Goal: Information Seeking & Learning: Learn about a topic

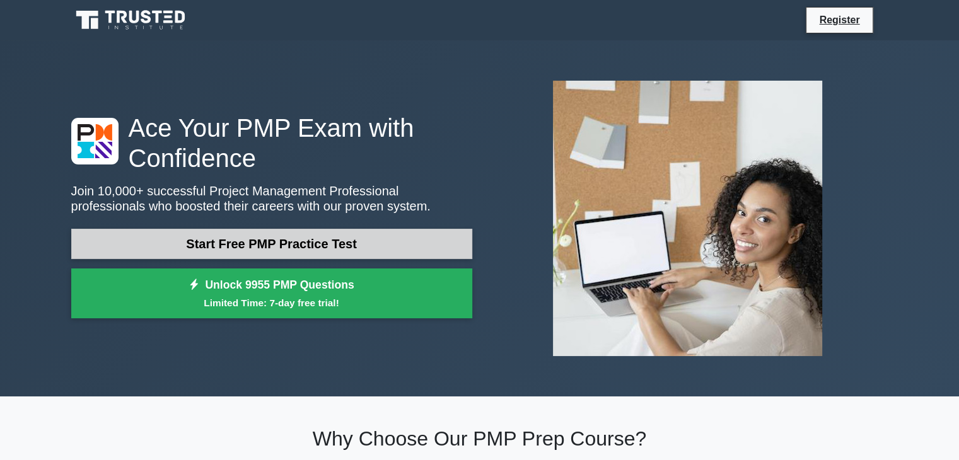
click at [287, 241] on link "Start Free PMP Practice Test" at bounding box center [271, 244] width 401 height 30
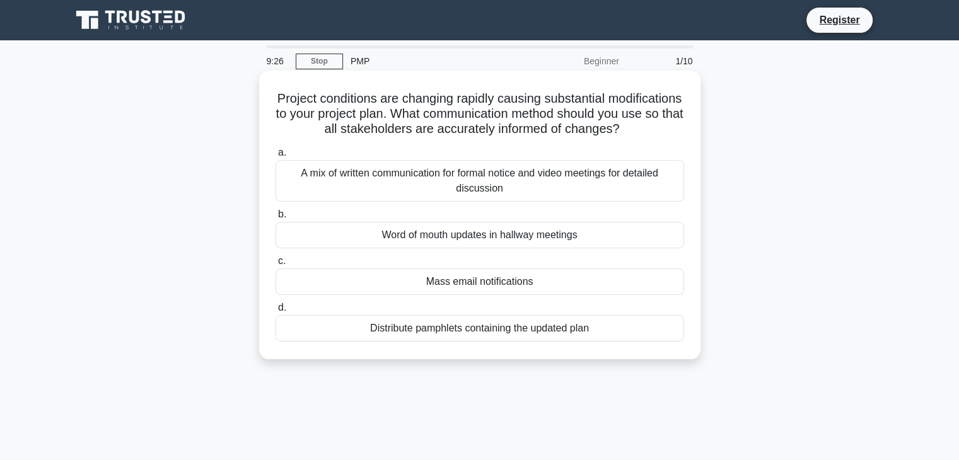
click at [369, 196] on div "A mix of written communication for formal notice and video meetings for detaile…" at bounding box center [479, 181] width 409 height 42
click at [275, 157] on input "a. A mix of written communication for formal notice and video meetings for deta…" at bounding box center [275, 153] width 0 height 8
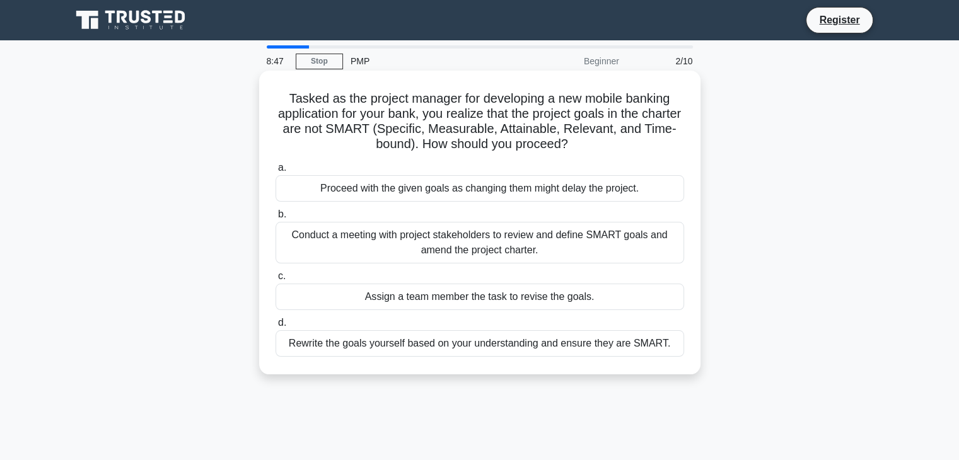
click at [555, 254] on div "Conduct a meeting with project stakeholders to review and define SMART goals an…" at bounding box center [479, 243] width 409 height 42
click at [275, 219] on input "b. Conduct a meeting with project stakeholders to review and define SMART goals…" at bounding box center [275, 215] width 0 height 8
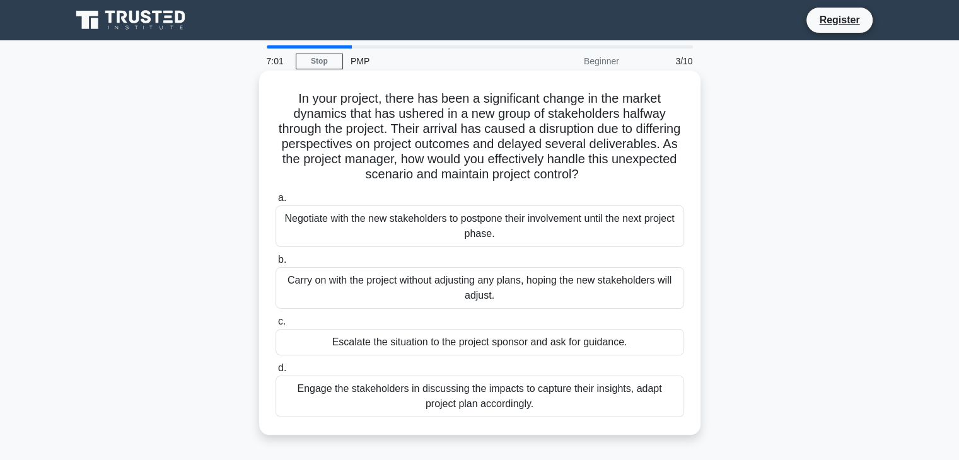
click at [547, 402] on div "Engage the stakeholders in discussing the impacts to capture their insights, ad…" at bounding box center [479, 397] width 409 height 42
click at [275, 373] on input "d. Engage the stakeholders in discussing the impacts to capture their insights,…" at bounding box center [275, 368] width 0 height 8
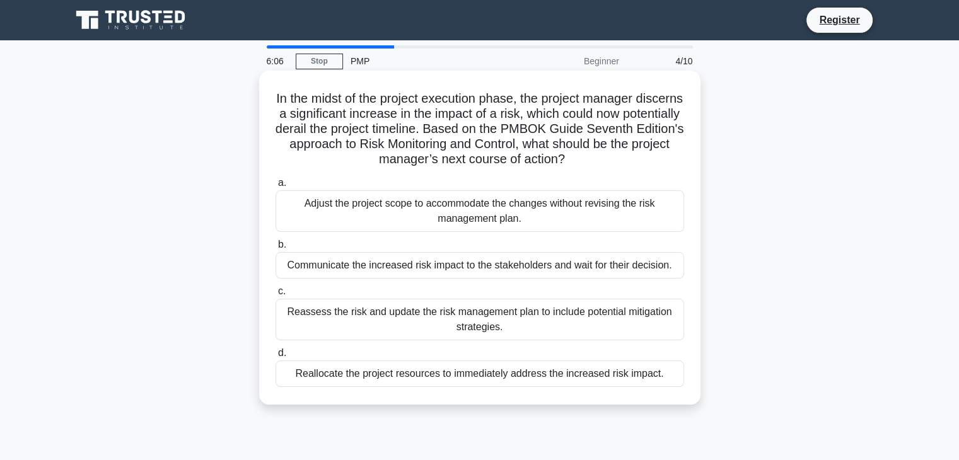
click at [502, 272] on div "Communicate the increased risk impact to the stakeholders and wait for their de…" at bounding box center [479, 265] width 409 height 26
click at [275, 249] on input "b. Communicate the increased risk impact to the stakeholders and wait for their…" at bounding box center [275, 245] width 0 height 8
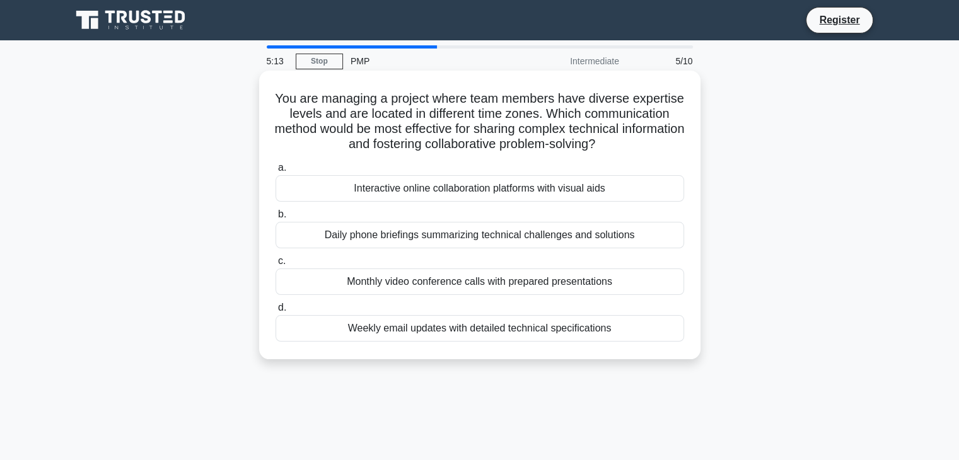
click at [482, 194] on div "Interactive online collaboration platforms with visual aids" at bounding box center [479, 188] width 409 height 26
click at [275, 172] on input "a. Interactive online collaboration platforms with visual aids" at bounding box center [275, 168] width 0 height 8
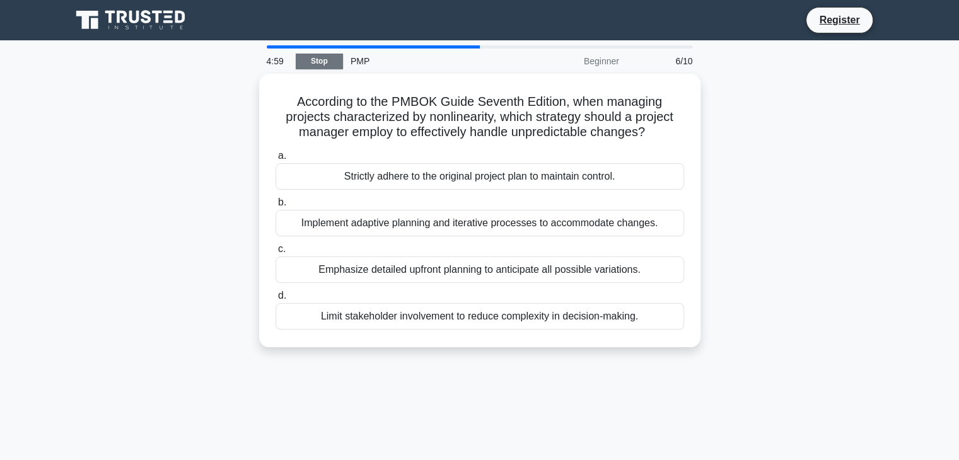
click at [319, 64] on link "Stop" at bounding box center [319, 62] width 47 height 16
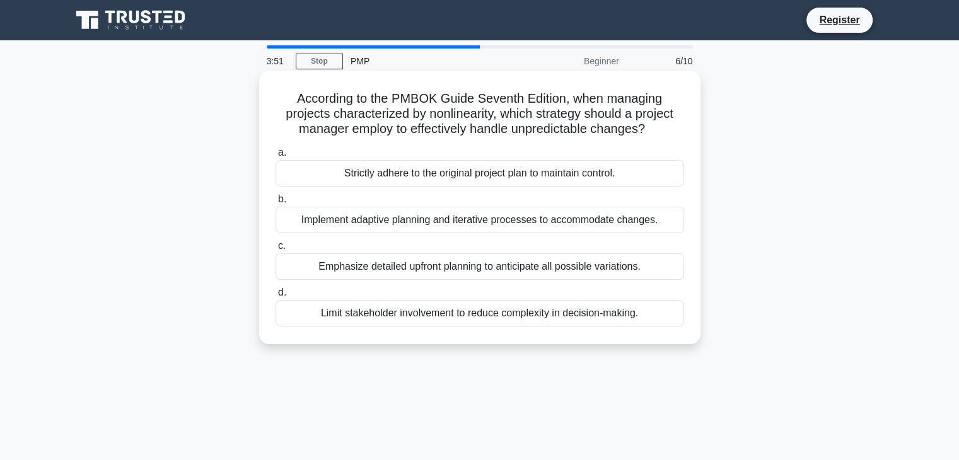
click at [502, 321] on div "Limit stakeholder involvement to reduce complexity in decision-making." at bounding box center [479, 313] width 409 height 26
click at [275, 297] on input "d. Limit stakeholder involvement to reduce complexity in decision-making." at bounding box center [275, 293] width 0 height 8
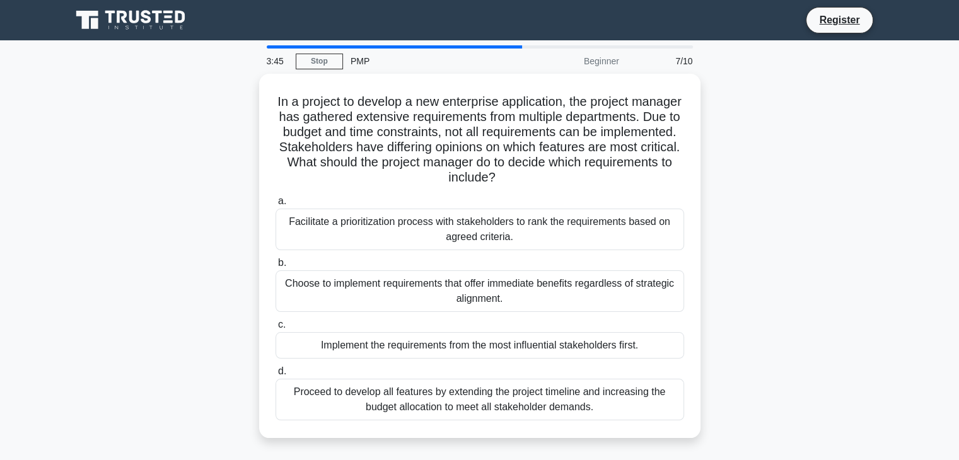
click at [359, 58] on div "PMP" at bounding box center [429, 61] width 173 height 25
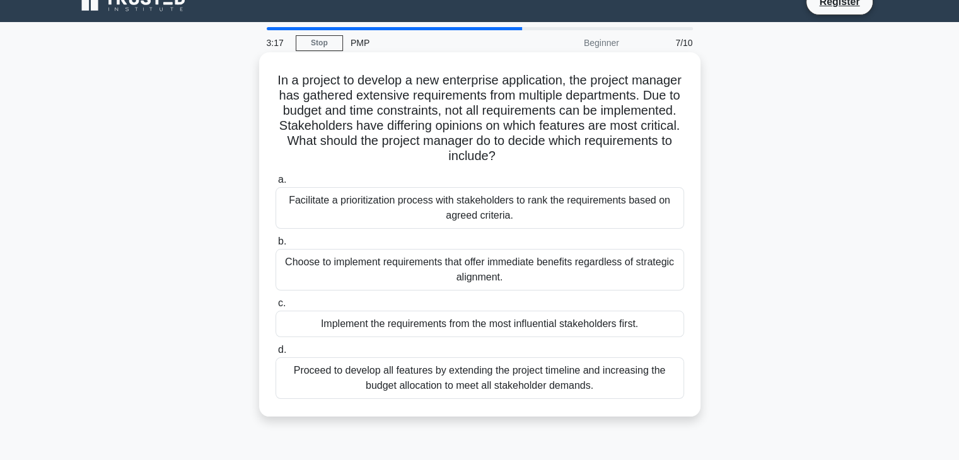
scroll to position [63, 0]
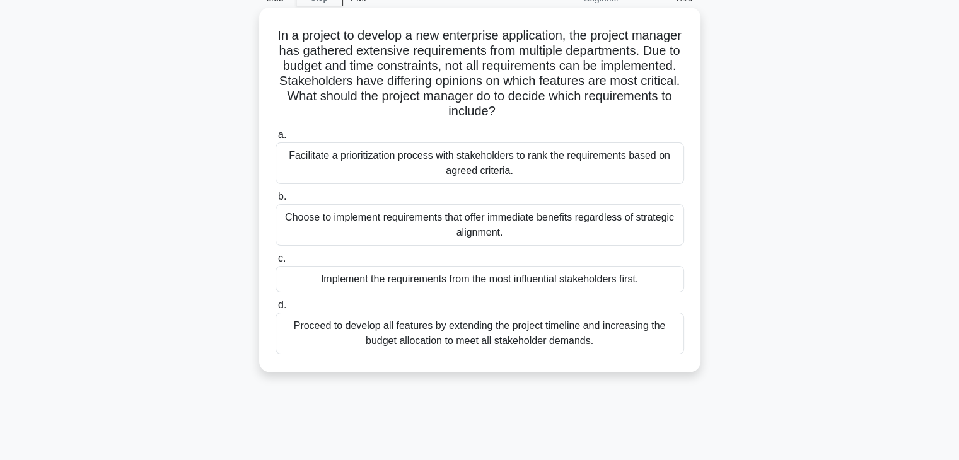
click at [537, 170] on div "Facilitate a prioritization process with stakeholders to rank the requirements …" at bounding box center [479, 163] width 409 height 42
click at [275, 139] on input "a. Facilitate a prioritization process with stakeholders to rank the requiremen…" at bounding box center [275, 135] width 0 height 8
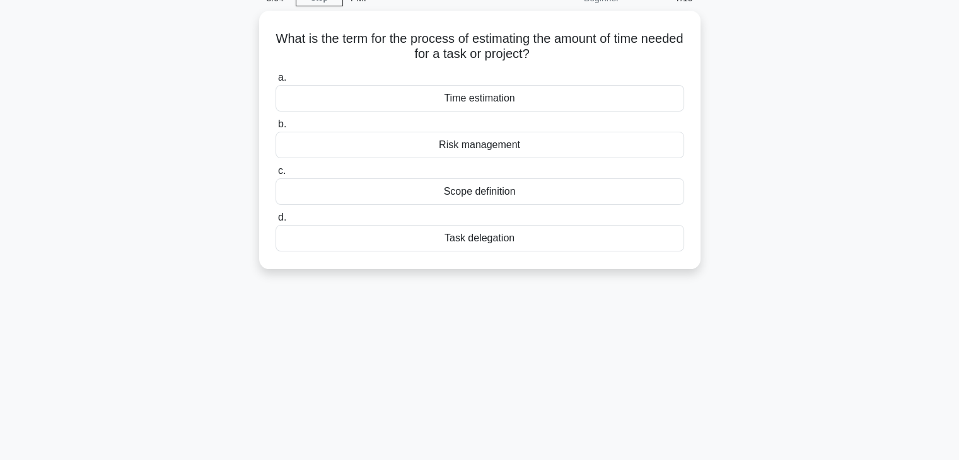
scroll to position [0, 0]
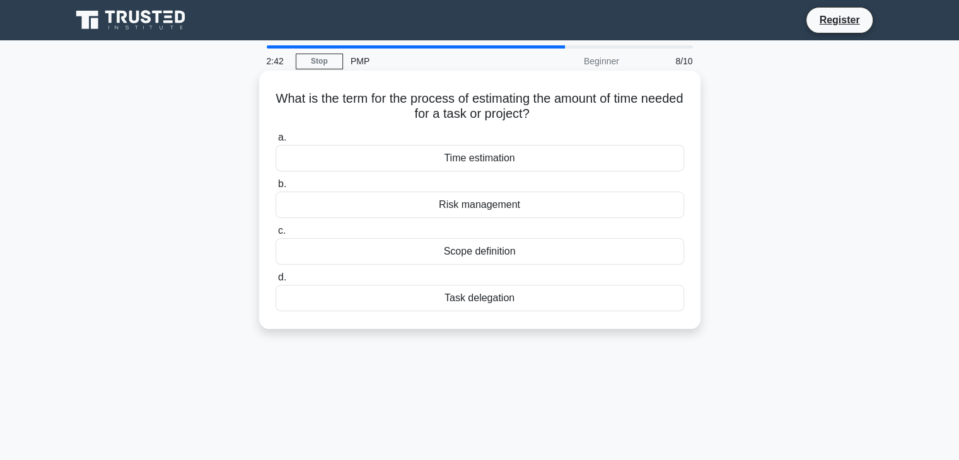
click at [484, 164] on div "Time estimation" at bounding box center [479, 158] width 409 height 26
click at [275, 142] on input "a. Time estimation" at bounding box center [275, 138] width 0 height 8
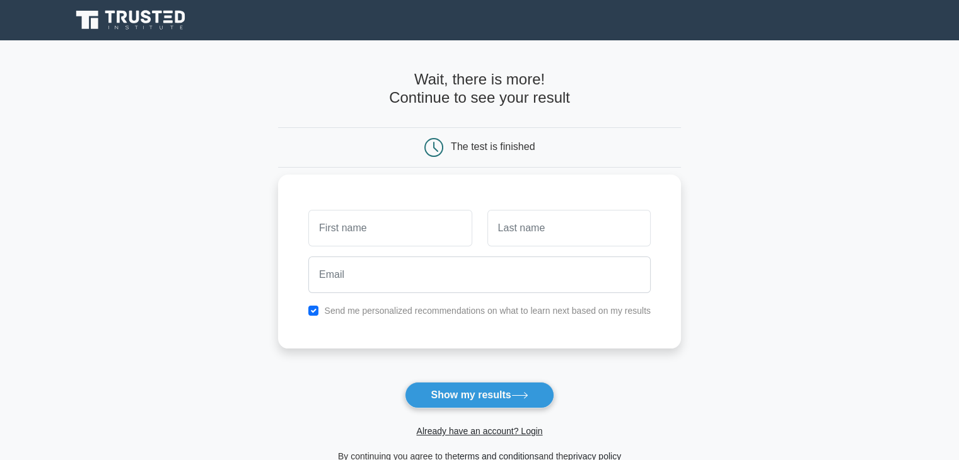
scroll to position [63, 0]
click at [362, 229] on input "text" at bounding box center [389, 228] width 163 height 37
type input "sur"
click at [536, 227] on input "text" at bounding box center [568, 228] width 163 height 37
type input "sur"
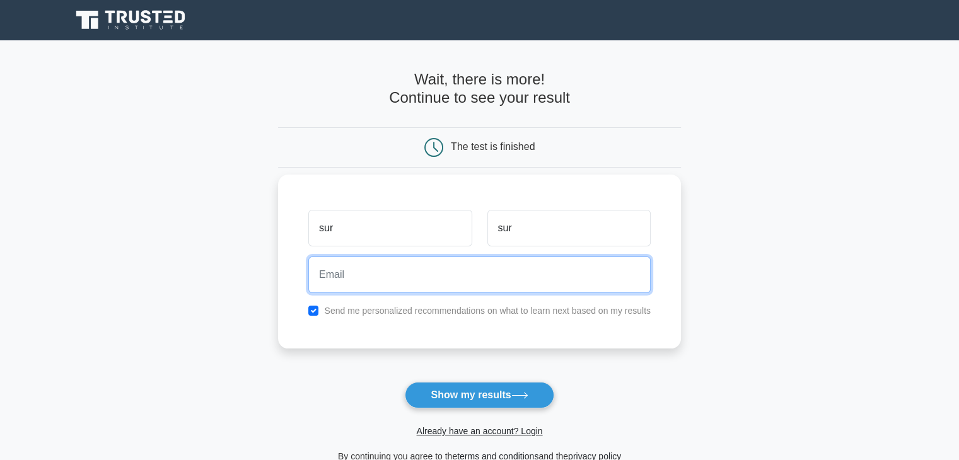
click at [381, 281] on input "email" at bounding box center [479, 275] width 342 height 37
type input "suadlearn@gmail.com"
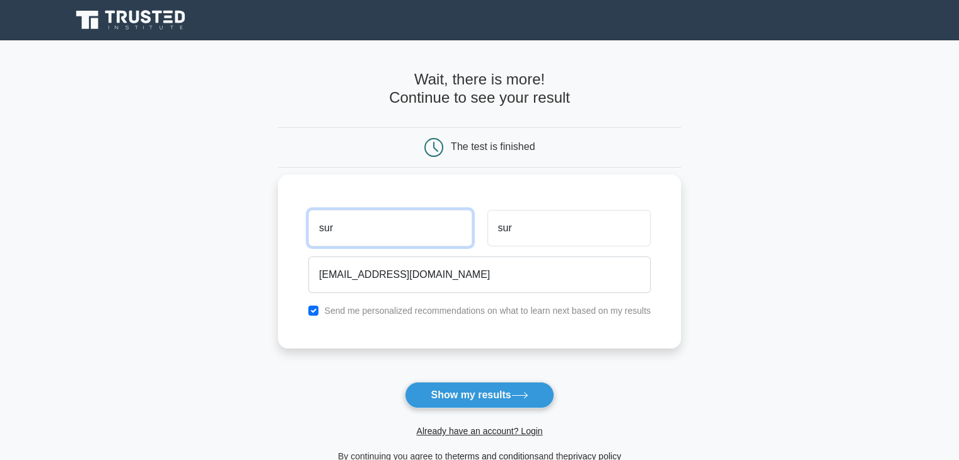
click at [349, 228] on input "sur" at bounding box center [389, 228] width 163 height 37
type input "suad"
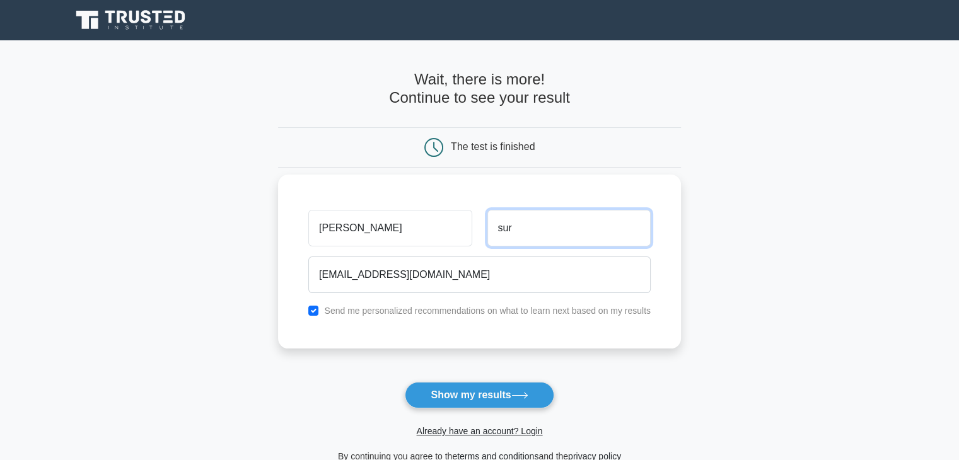
drag, startPoint x: 550, startPoint y: 241, endPoint x: 361, endPoint y: 228, distance: 189.5
click at [362, 229] on div "suad sur" at bounding box center [479, 228] width 357 height 47
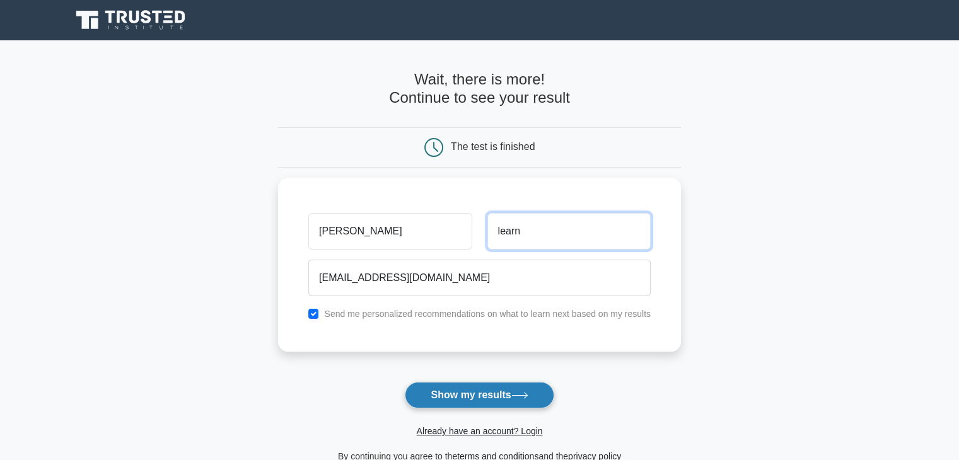
type input "learn"
click at [457, 397] on button "Show my results" at bounding box center [479, 395] width 149 height 26
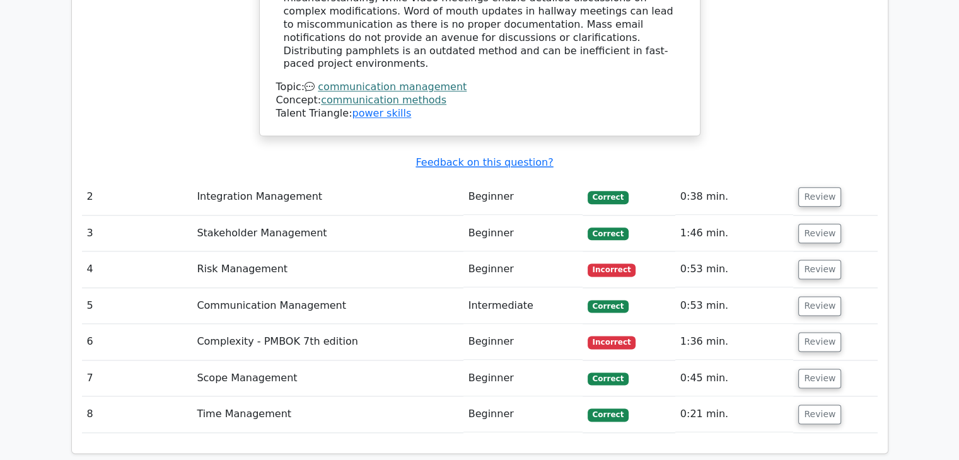
scroll to position [1576, 0]
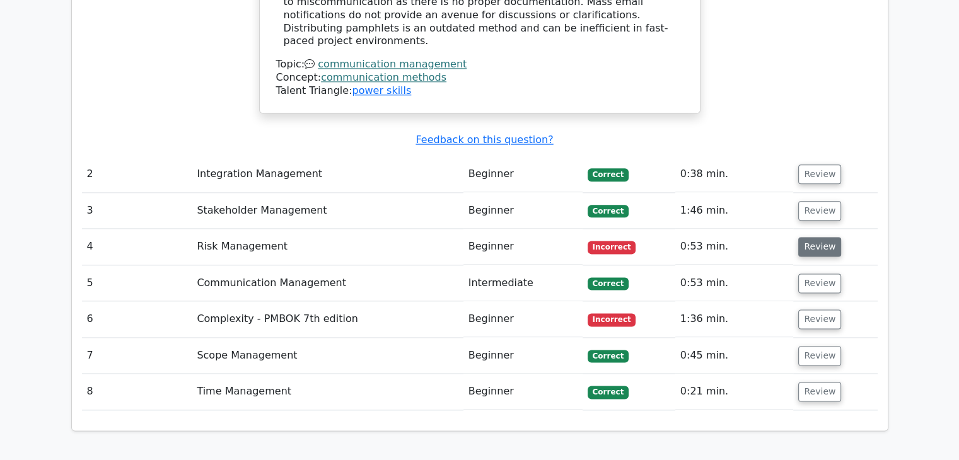
click at [827, 237] on button "Review" at bounding box center [819, 247] width 43 height 20
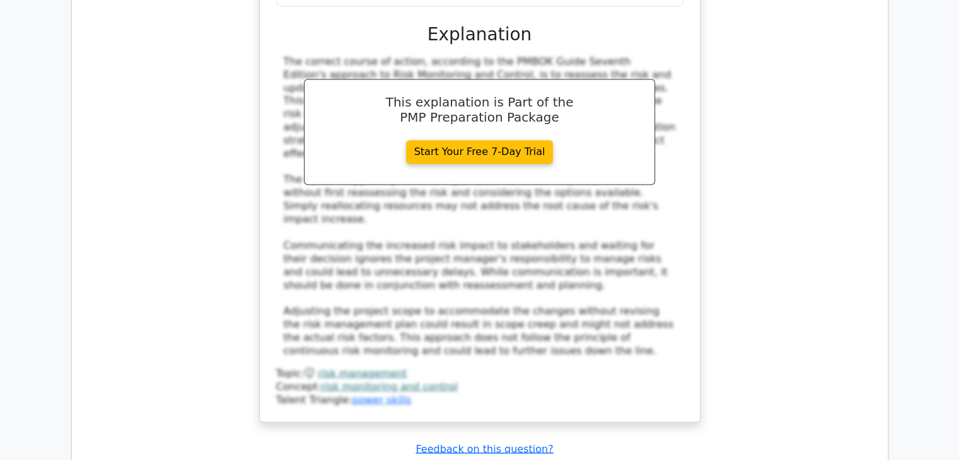
scroll to position [2269, 0]
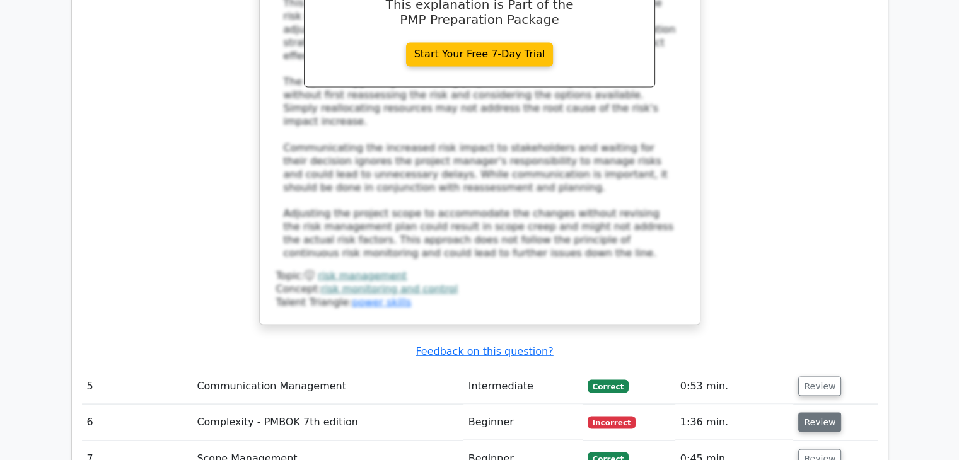
click at [828, 412] on button "Review" at bounding box center [819, 422] width 43 height 20
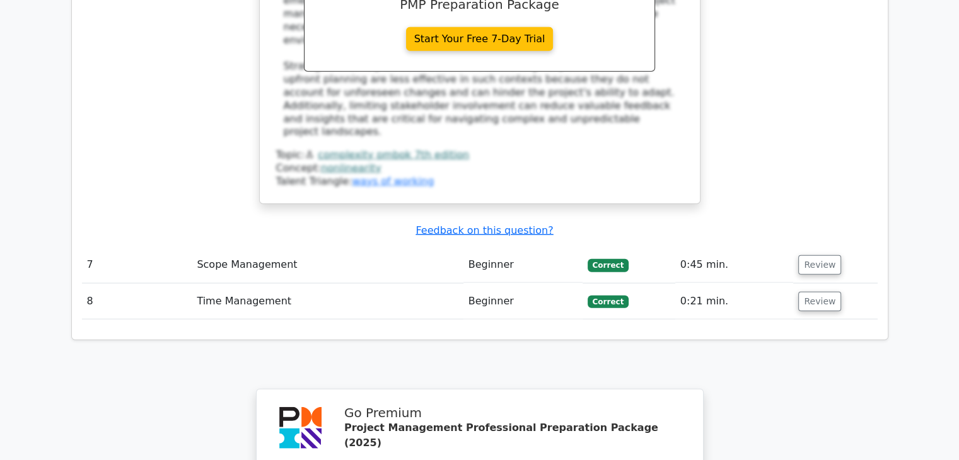
scroll to position [3089, 0]
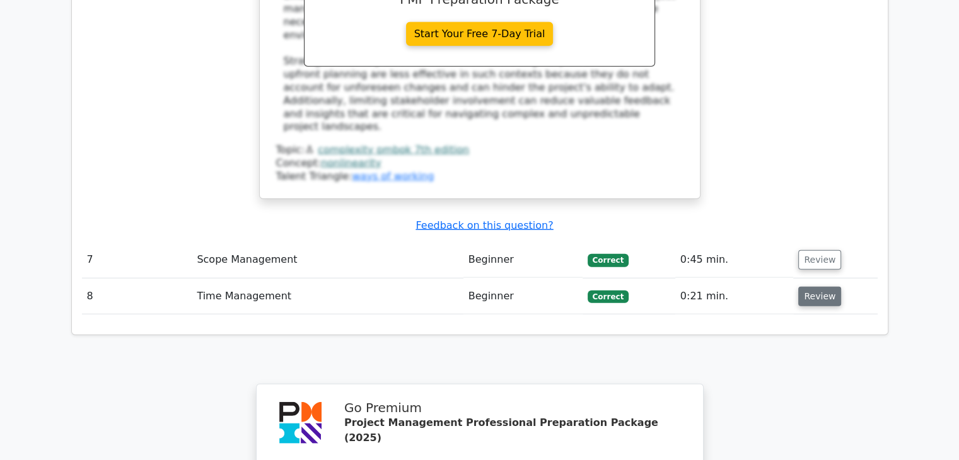
click at [808, 287] on button "Review" at bounding box center [819, 297] width 43 height 20
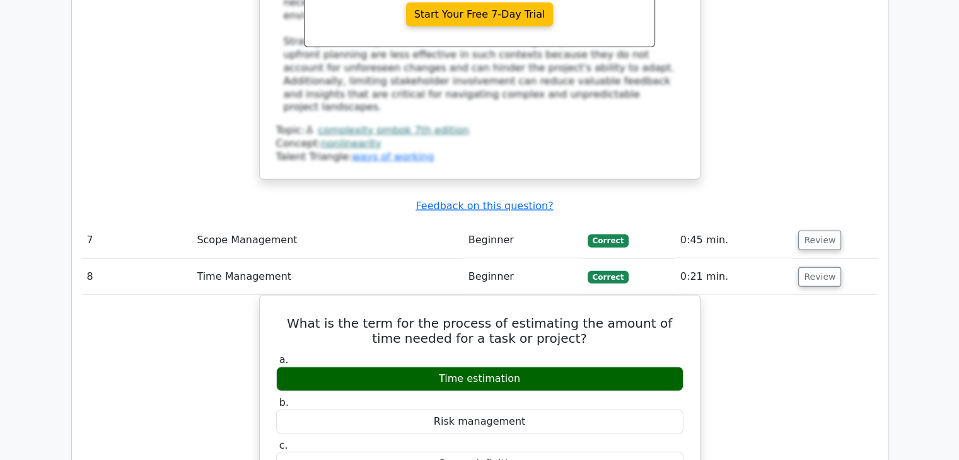
scroll to position [3026, 0]
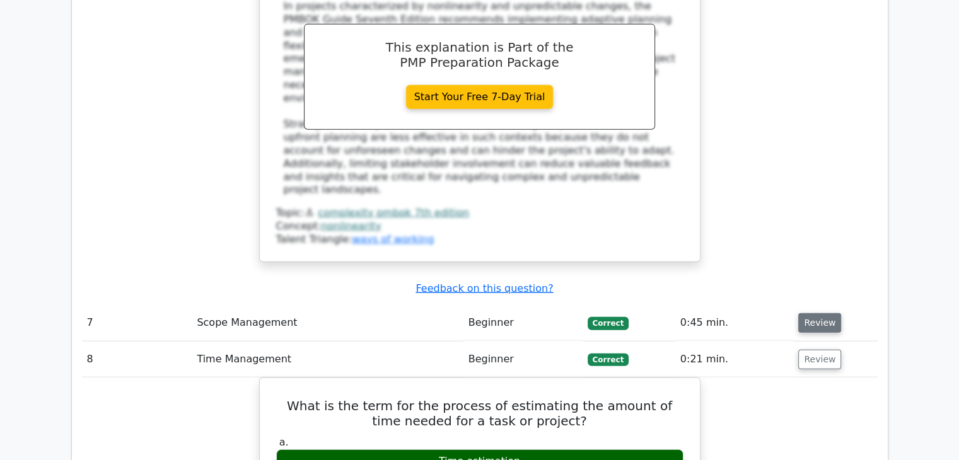
click at [812, 313] on button "Review" at bounding box center [819, 323] width 43 height 20
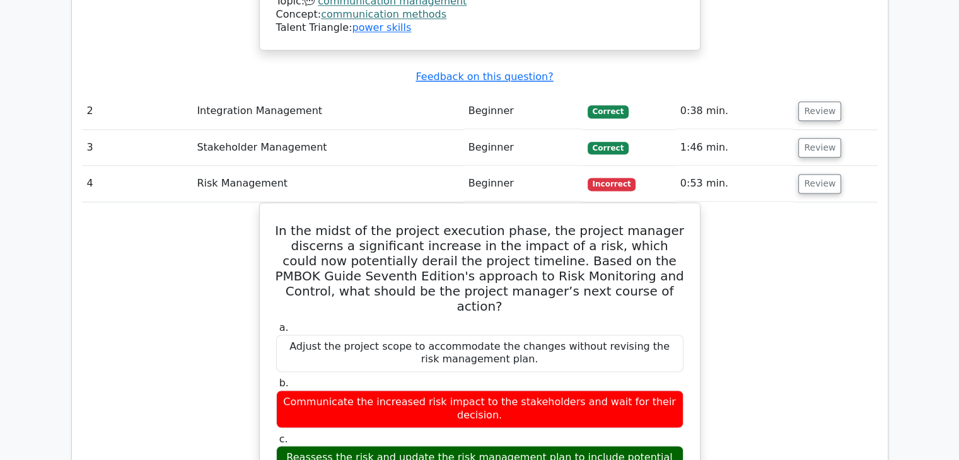
scroll to position [1450, 0]
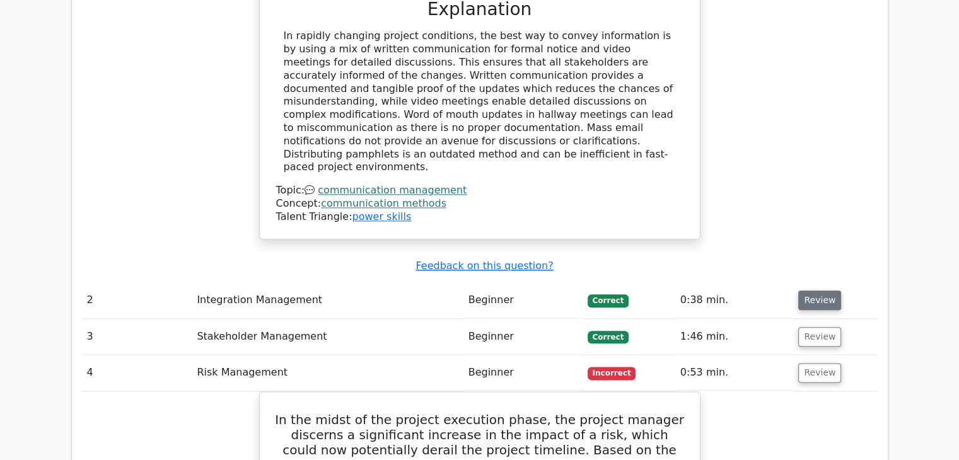
click at [817, 291] on button "Review" at bounding box center [819, 301] width 43 height 20
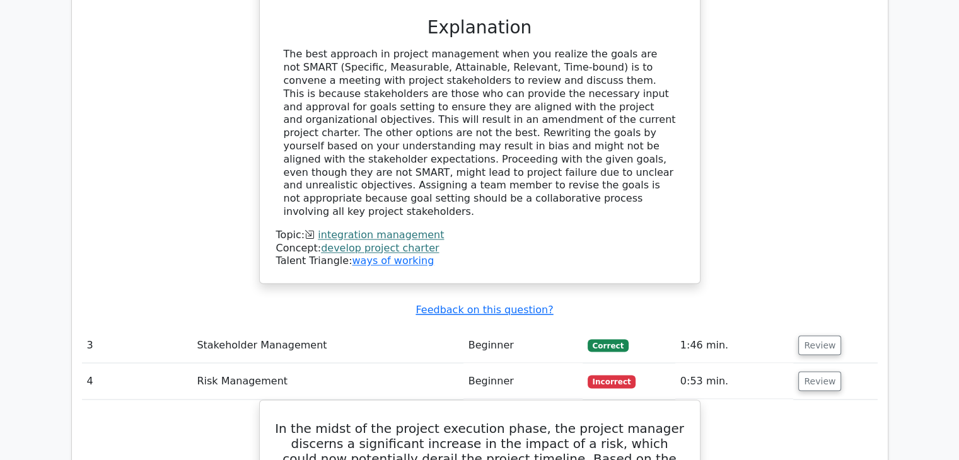
scroll to position [2080, 0]
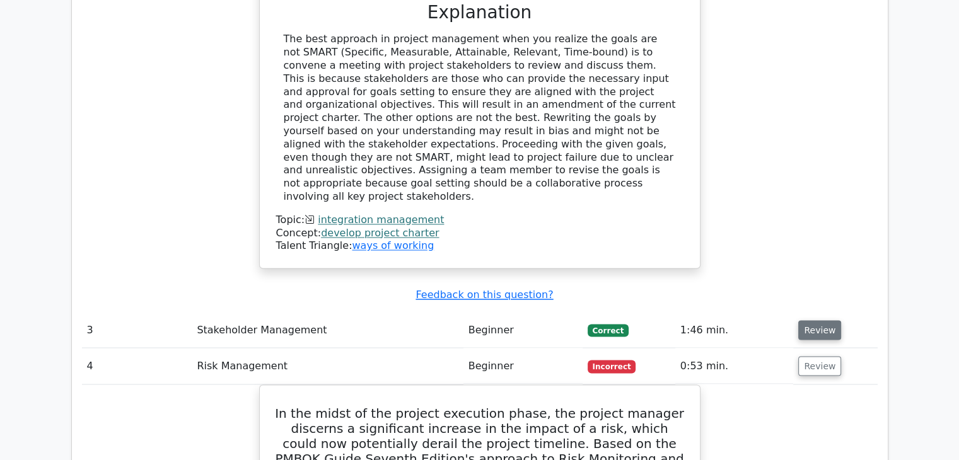
click at [804, 320] on button "Review" at bounding box center [819, 330] width 43 height 20
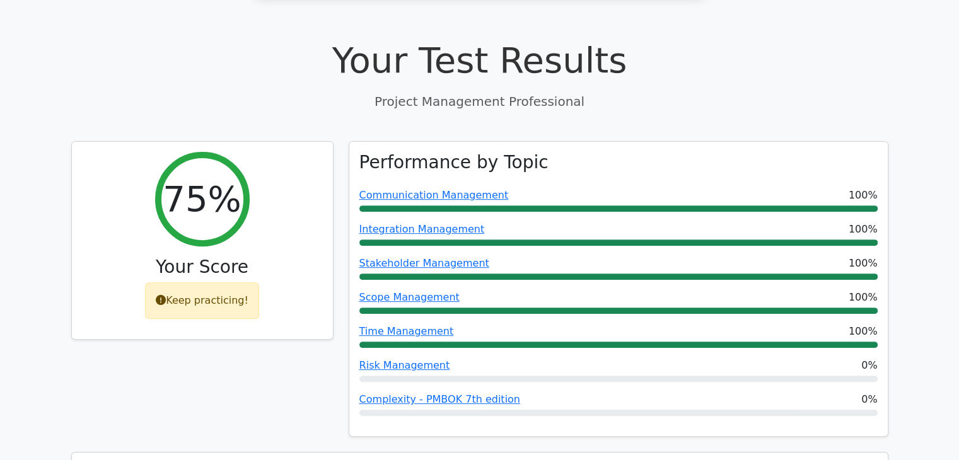
scroll to position [441, 0]
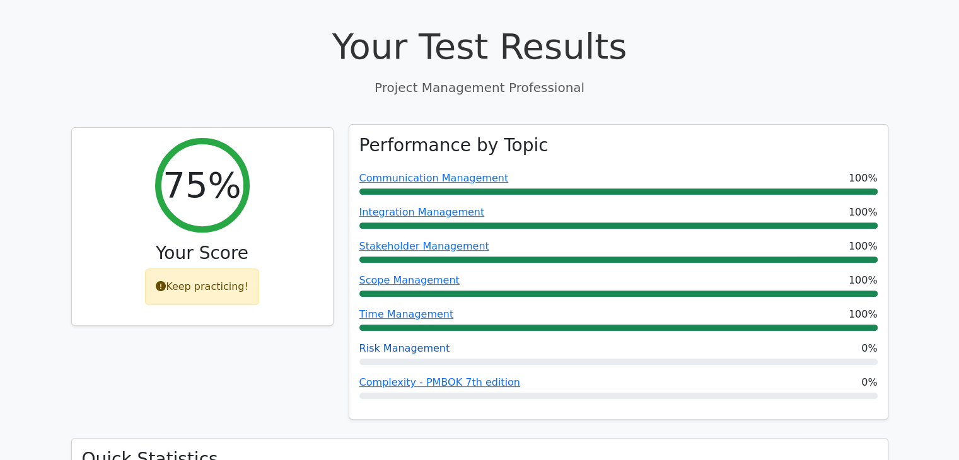
click at [402, 342] on link "Risk Management" at bounding box center [404, 348] width 91 height 12
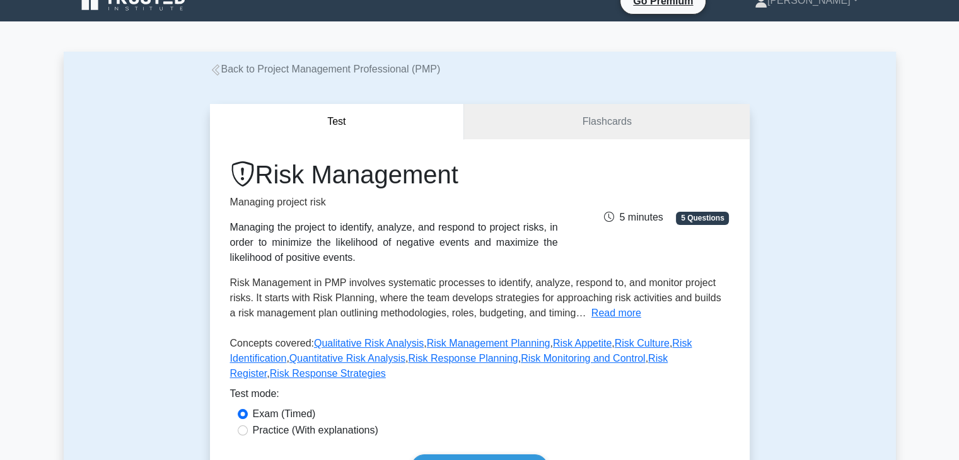
scroll to position [126, 0]
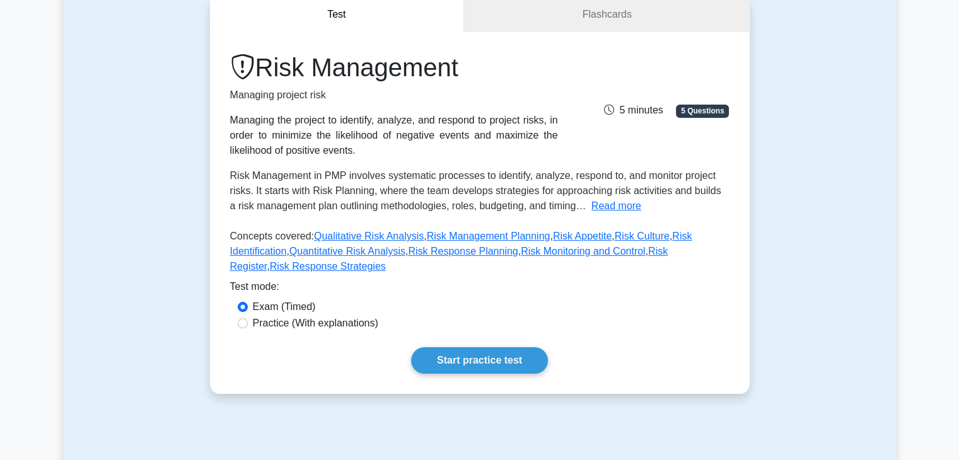
click at [274, 316] on label "Practice (With explanations)" at bounding box center [315, 323] width 125 height 15
click at [248, 318] on input "Practice (With explanations)" at bounding box center [243, 323] width 10 height 10
radio input "true"
click at [478, 351] on link "Start practice test" at bounding box center [479, 360] width 137 height 26
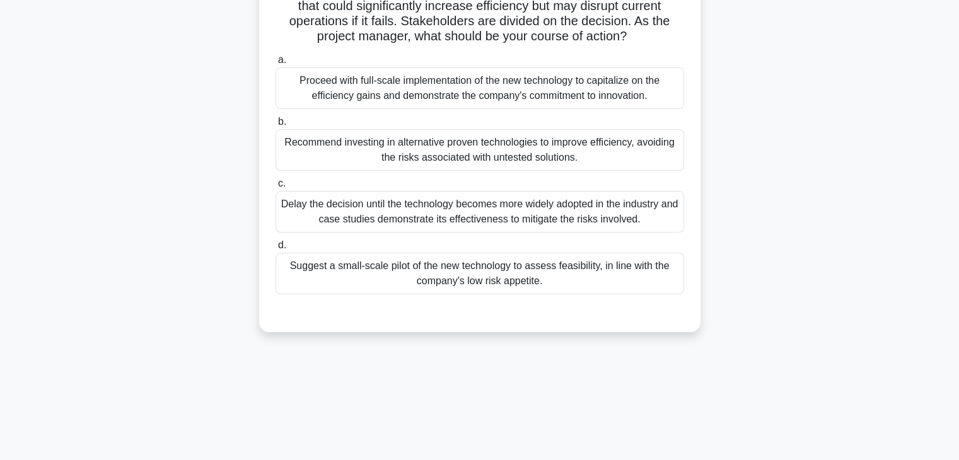
scroll to position [126, 0]
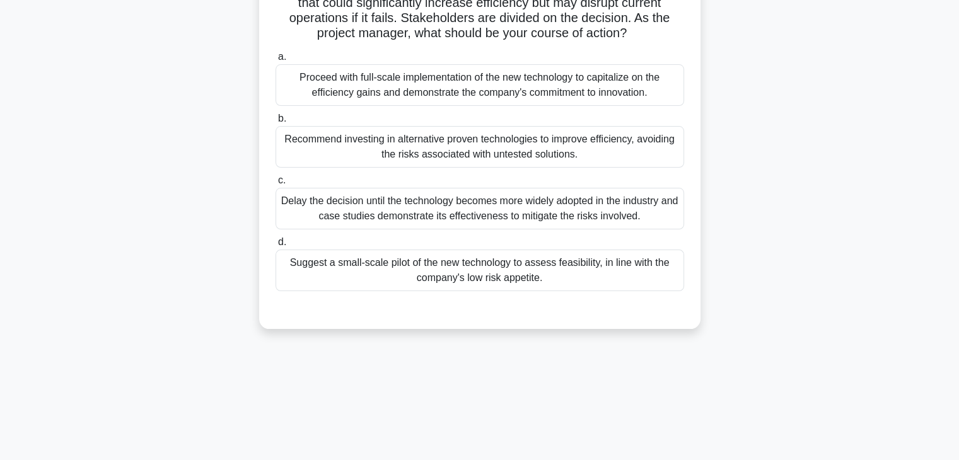
click at [409, 260] on div "Suggest a small-scale pilot of the new technology to assess feasibility, in lin…" at bounding box center [479, 271] width 409 height 42
click at [275, 246] on input "d. Suggest a small-scale pilot of the new technology to assess feasibility, in …" at bounding box center [275, 242] width 0 height 8
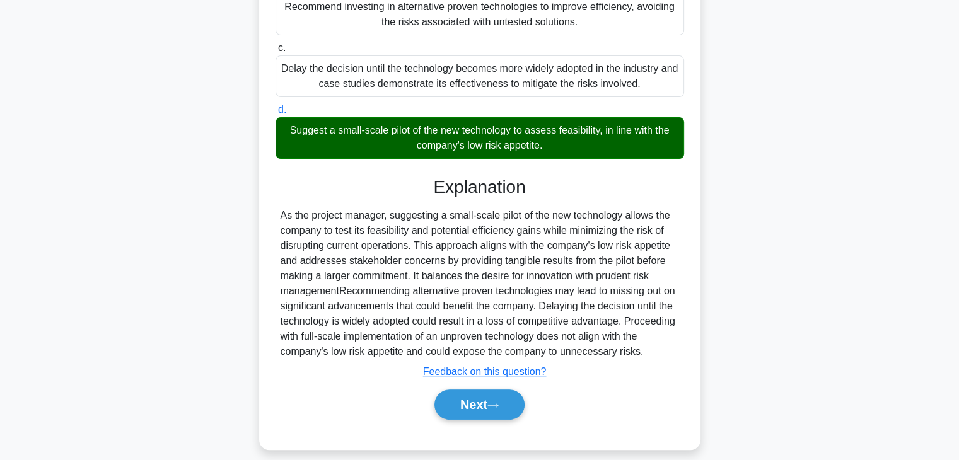
scroll to position [271, 0]
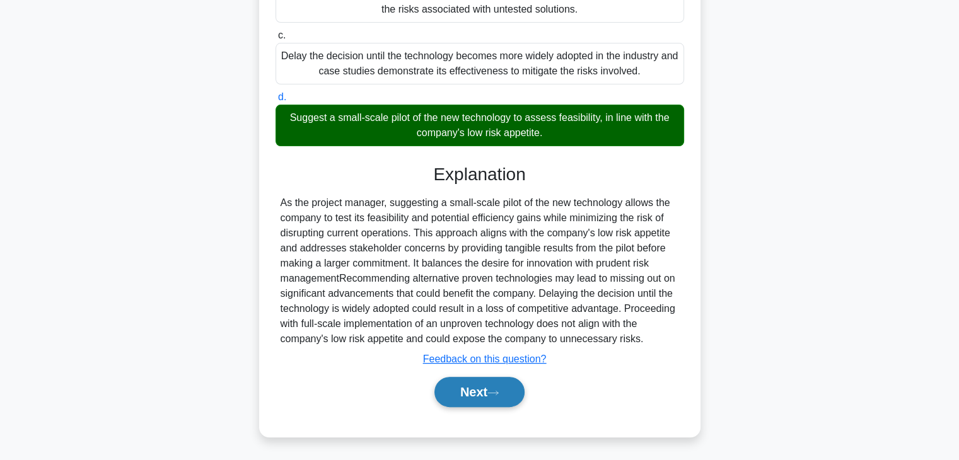
click at [482, 398] on button "Next" at bounding box center [479, 392] width 90 height 30
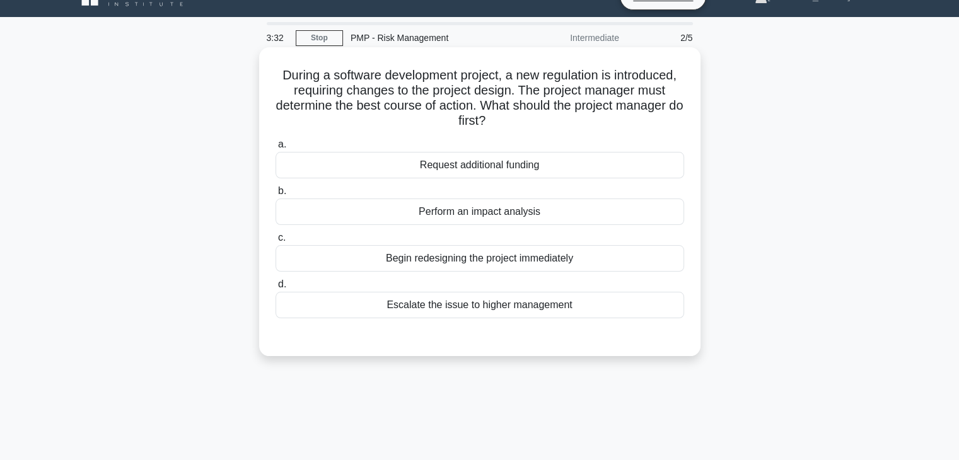
scroll to position [0, 0]
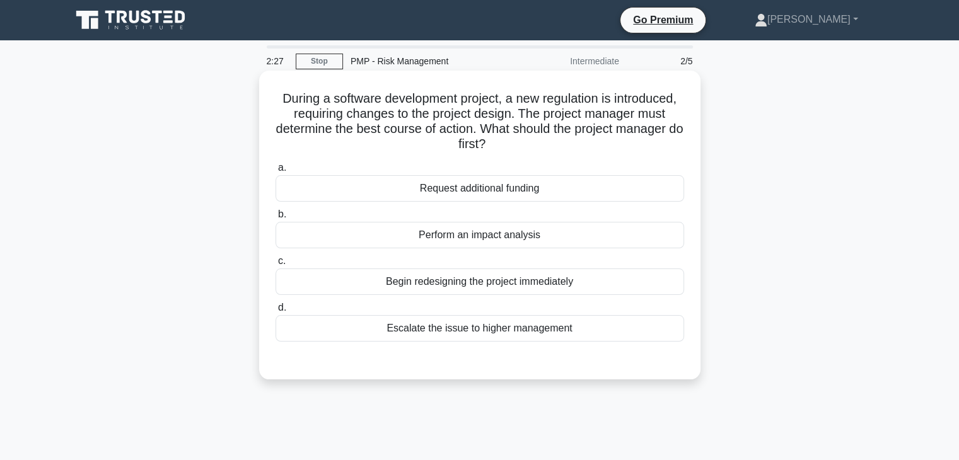
click at [502, 233] on div "Perform an impact analysis" at bounding box center [479, 235] width 409 height 26
click at [275, 219] on input "b. Perform an impact analysis" at bounding box center [275, 215] width 0 height 8
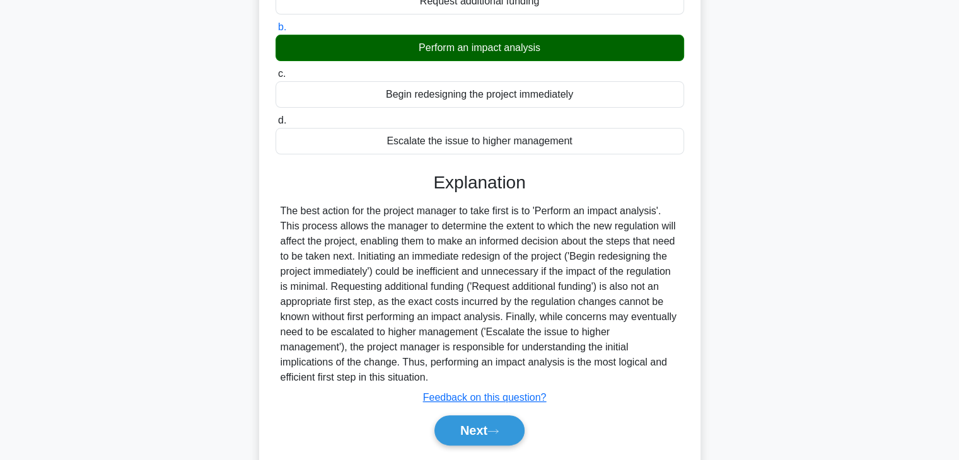
scroll to position [226, 0]
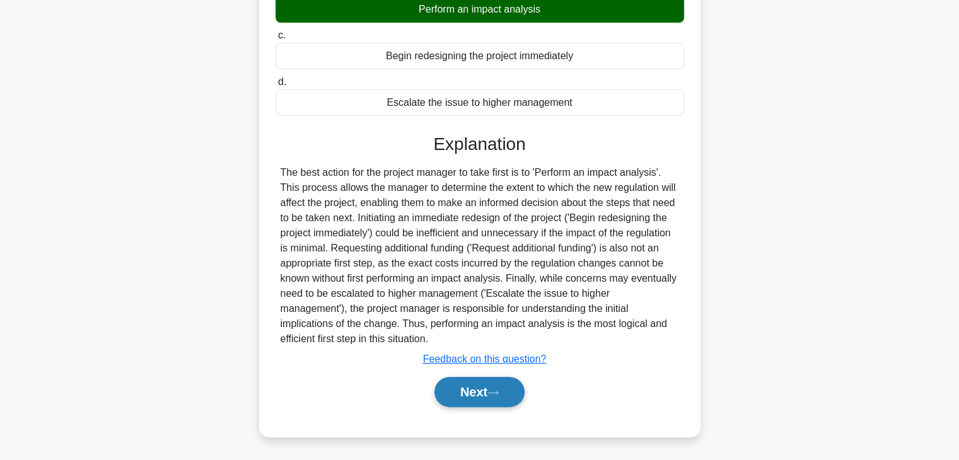
click at [465, 397] on button "Next" at bounding box center [479, 392] width 90 height 30
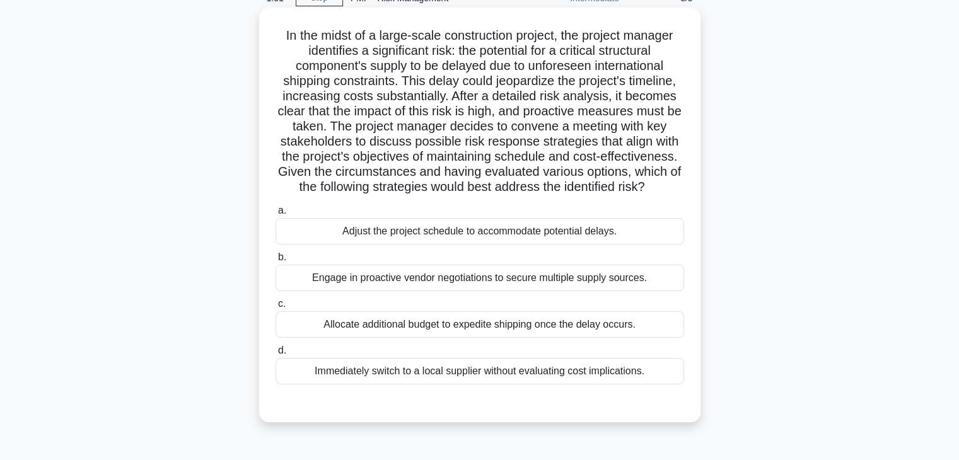
scroll to position [126, 0]
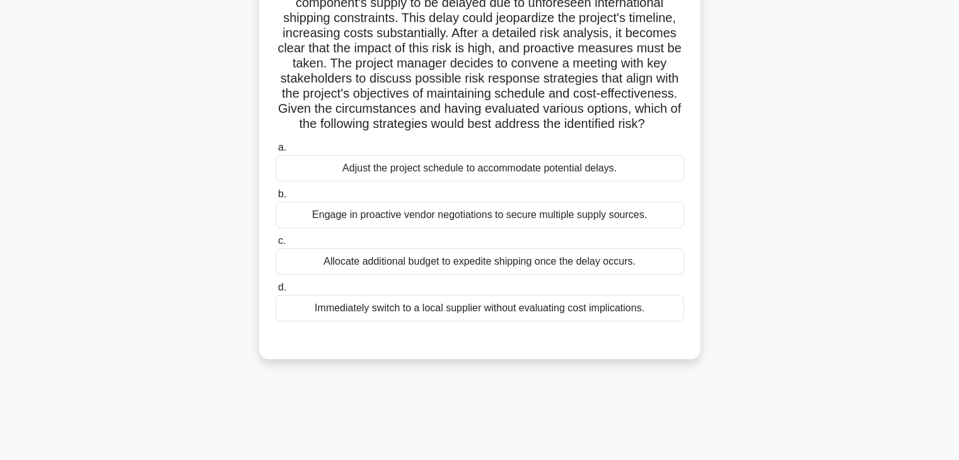
click at [517, 171] on div "Adjust the project schedule to accommodate potential delays." at bounding box center [479, 168] width 409 height 26
click at [275, 152] on input "a. Adjust the project schedule to accommodate potential delays." at bounding box center [275, 148] width 0 height 8
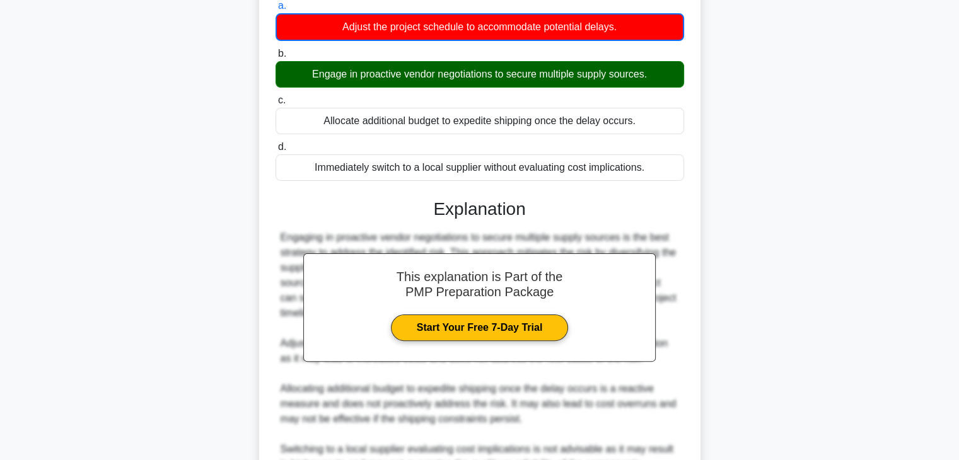
scroll to position [378, 0]
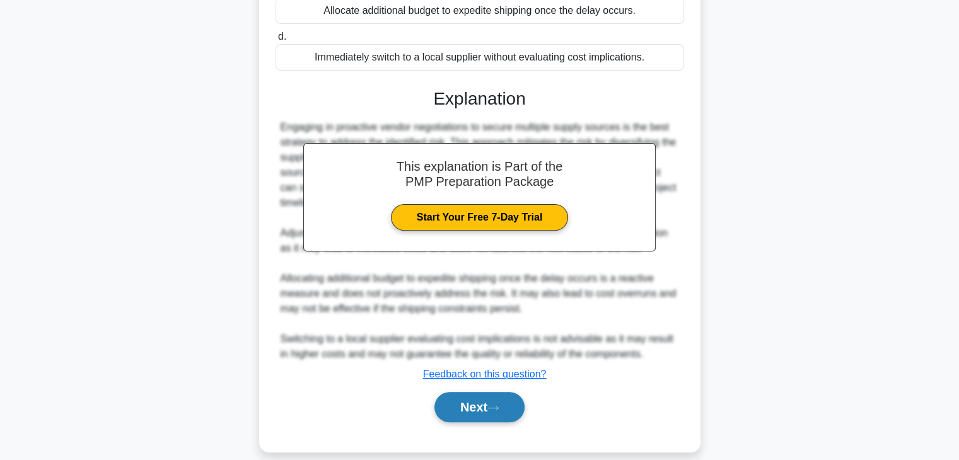
click at [480, 409] on button "Next" at bounding box center [479, 407] width 90 height 30
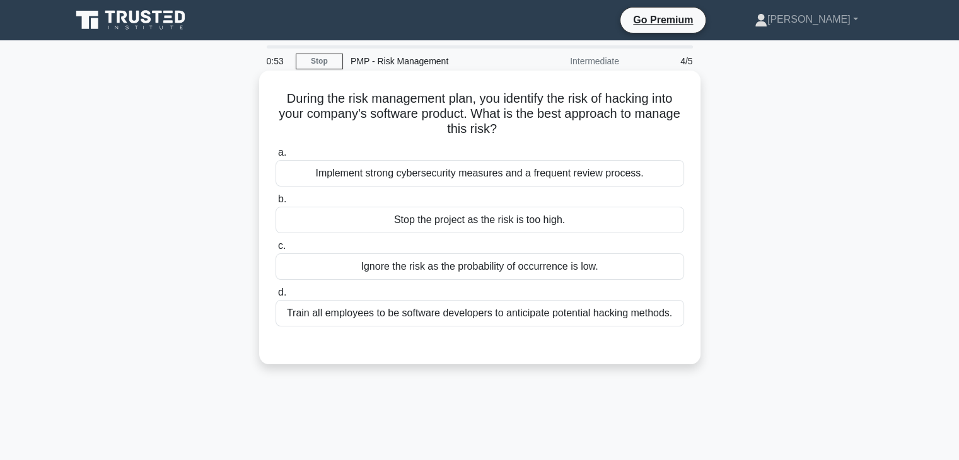
scroll to position [0, 0]
click at [528, 223] on div "Stop the project as the risk is too high." at bounding box center [479, 220] width 409 height 26
click at [275, 204] on input "b. Stop the project as the risk is too high." at bounding box center [275, 199] width 0 height 8
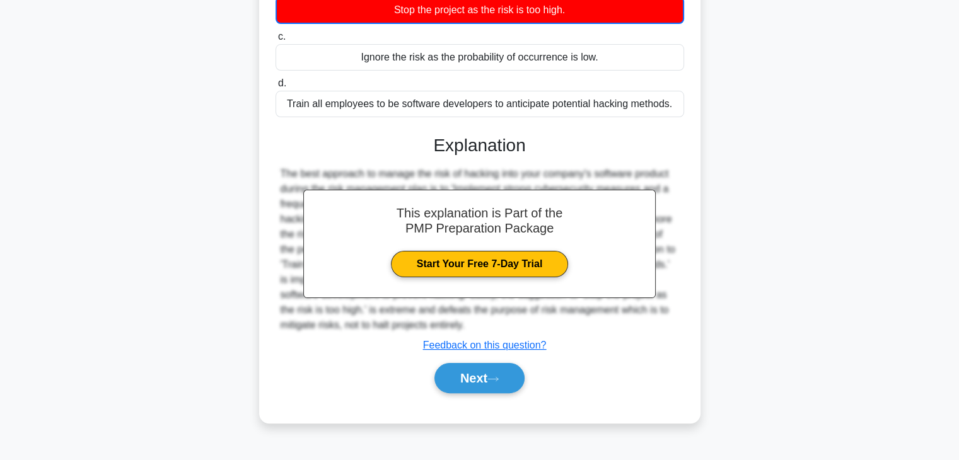
scroll to position [221, 0]
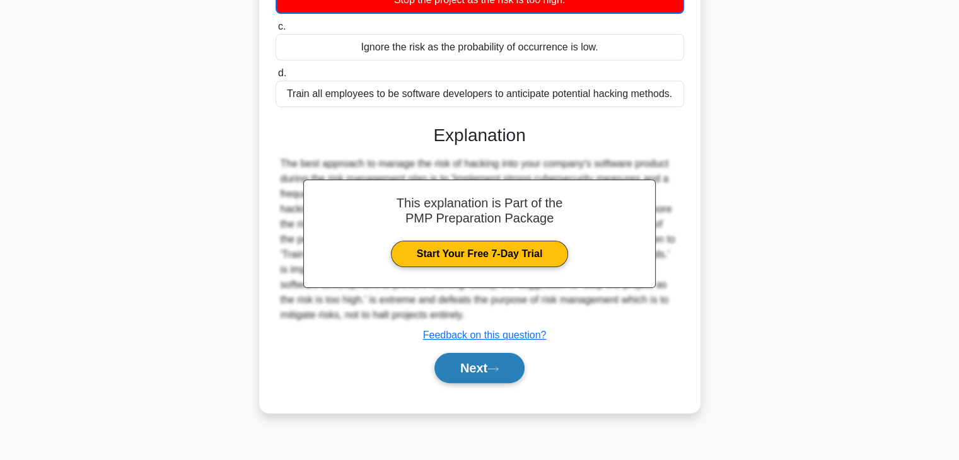
click at [511, 371] on button "Next" at bounding box center [479, 368] width 90 height 30
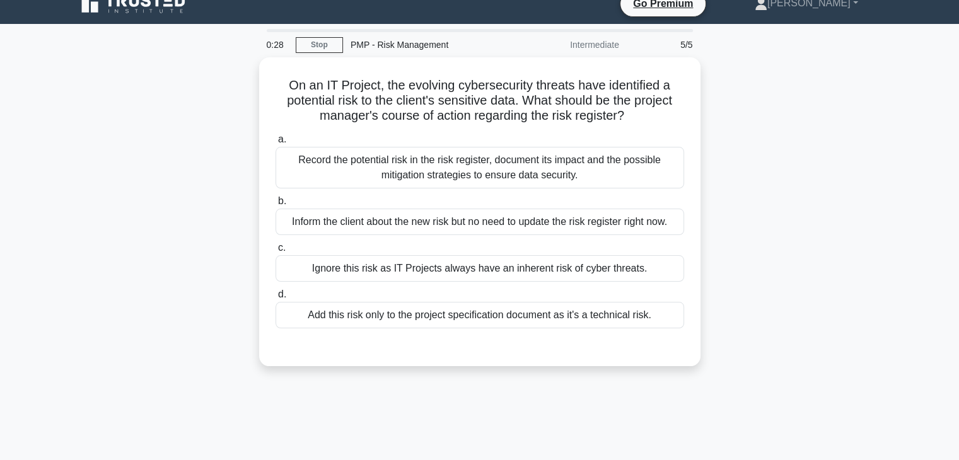
scroll to position [0, 0]
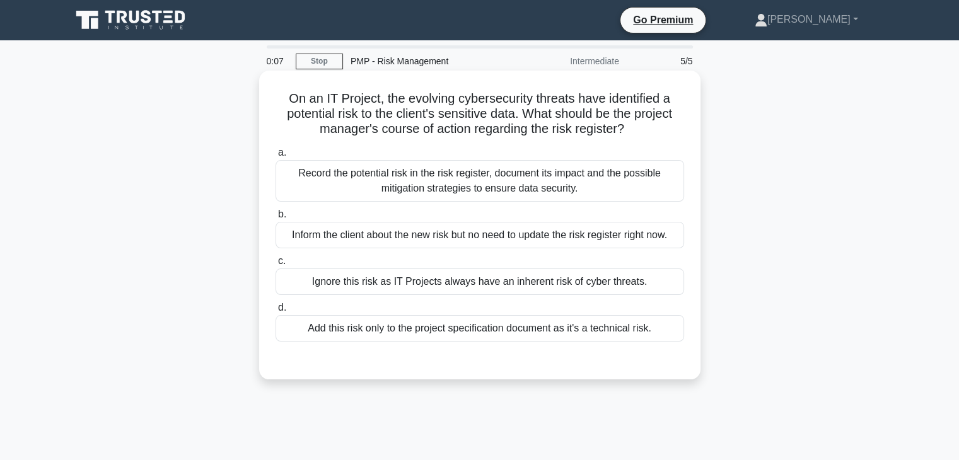
click at [433, 178] on div "Record the potential risk in the risk register, document its impact and the pos…" at bounding box center [479, 181] width 409 height 42
click at [275, 157] on input "a. Record the potential risk in the risk register, document its impact and the …" at bounding box center [275, 153] width 0 height 8
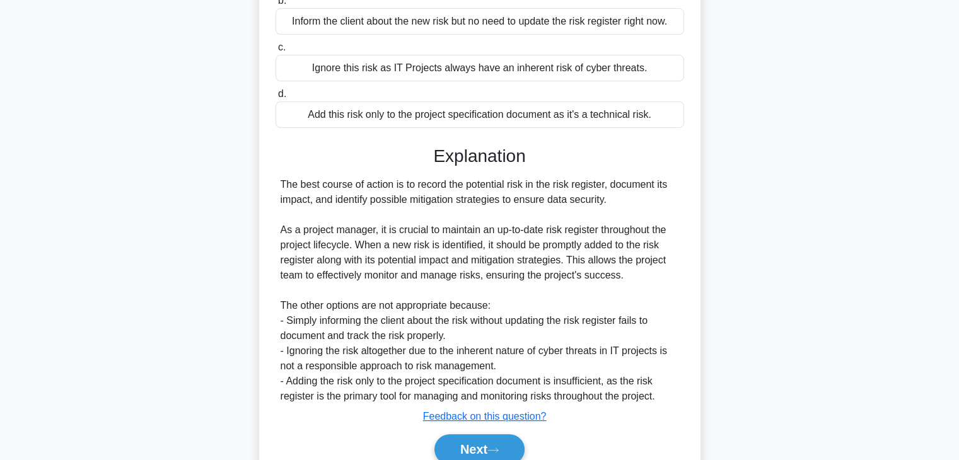
scroll to position [271, 0]
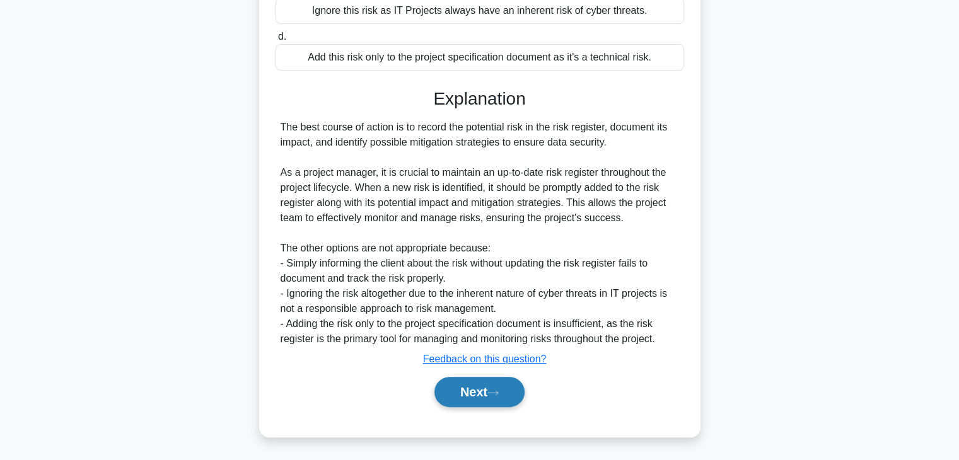
click at [485, 406] on button "Next" at bounding box center [479, 392] width 90 height 30
